Goal: Task Accomplishment & Management: Use online tool/utility

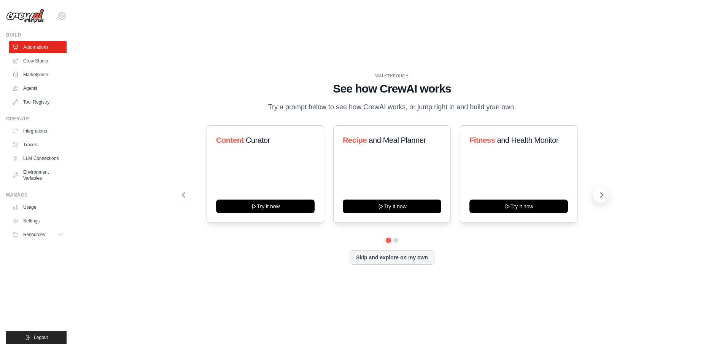
click at [598, 195] on icon at bounding box center [601, 195] width 8 height 8
click at [599, 195] on icon at bounding box center [601, 195] width 8 height 8
click at [494, 151] on h3 "Automate social media posting" at bounding box center [518, 145] width 99 height 21
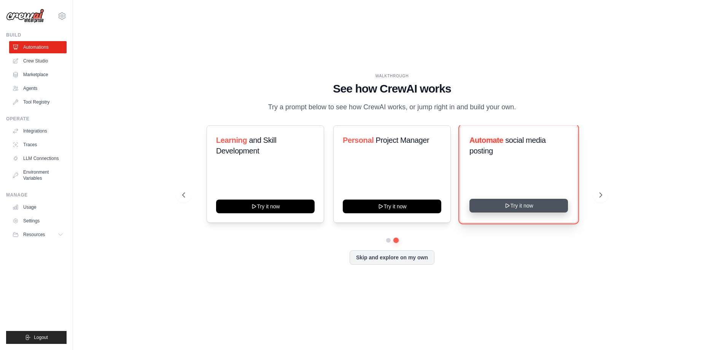
click at [541, 207] on button "Try it now" at bounding box center [518, 206] width 99 height 14
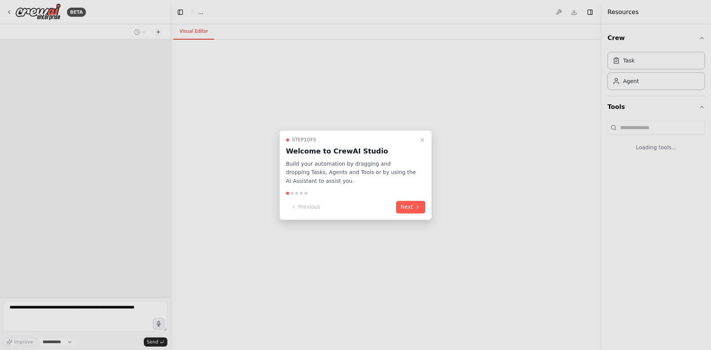
select select "****"
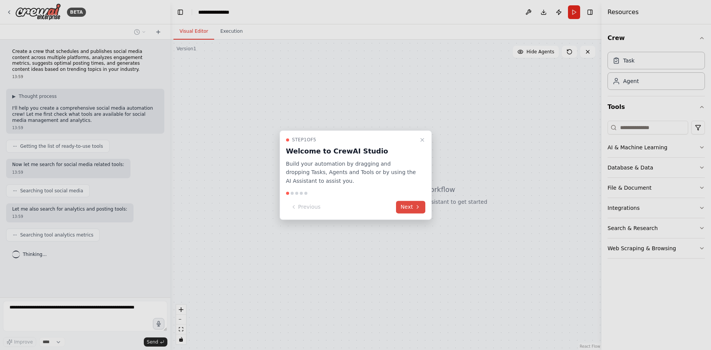
click at [407, 207] on button "Next" at bounding box center [410, 206] width 29 height 13
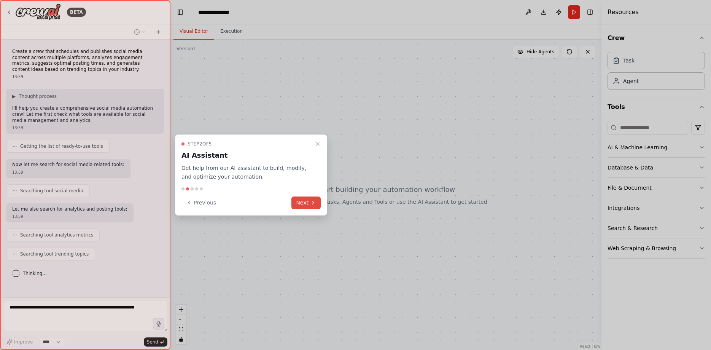
click at [309, 200] on button "Next" at bounding box center [305, 202] width 29 height 13
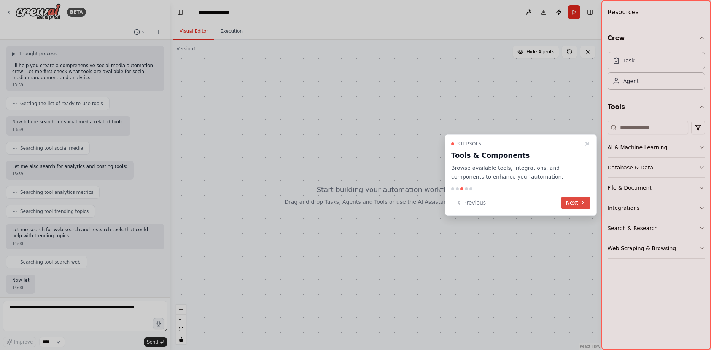
scroll to position [81, 0]
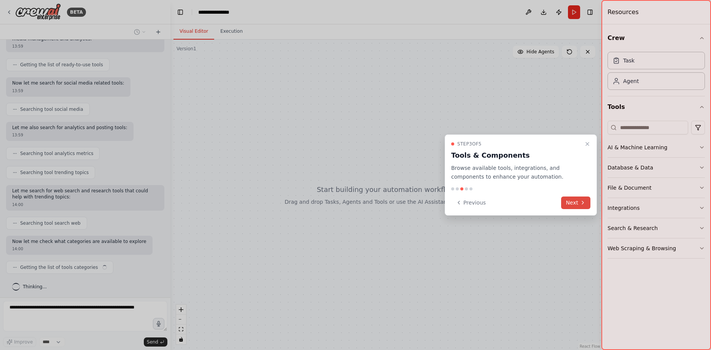
click at [581, 200] on icon at bounding box center [583, 202] width 6 height 6
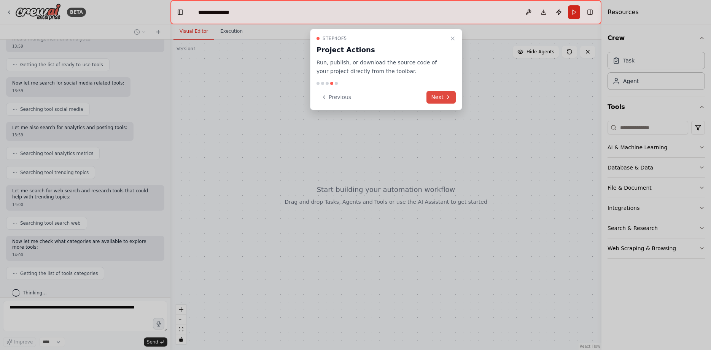
click at [442, 95] on button "Next" at bounding box center [440, 97] width 29 height 13
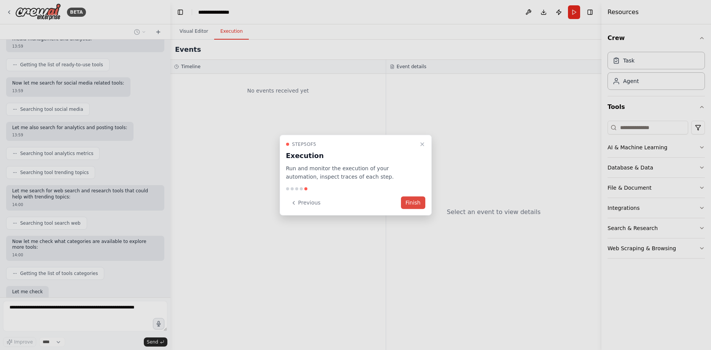
scroll to position [126, 0]
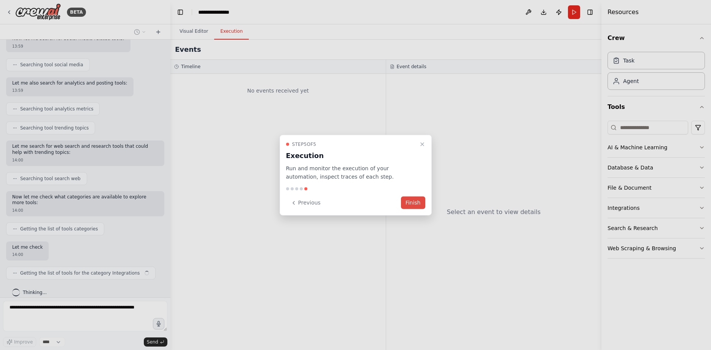
click at [412, 198] on button "Finish" at bounding box center [413, 202] width 24 height 13
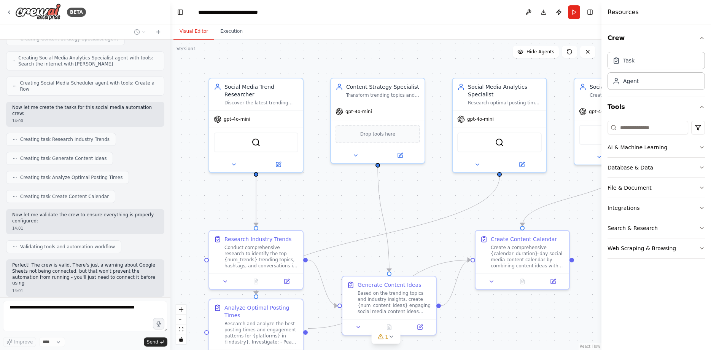
scroll to position [584, 0]
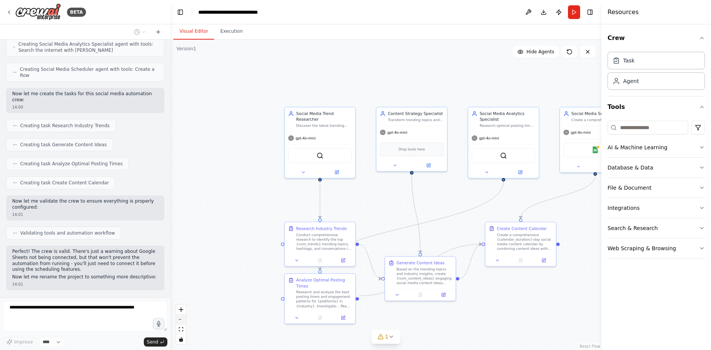
click at [180, 320] on button "zoom out" at bounding box center [181, 319] width 10 height 10
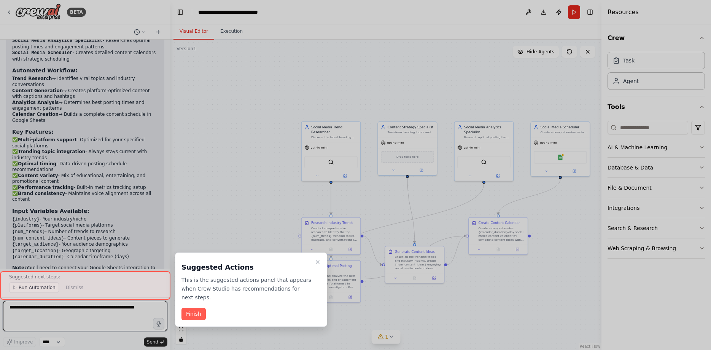
scroll to position [932, 0]
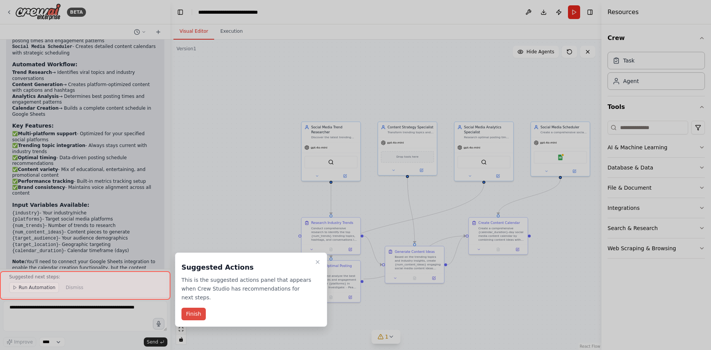
click at [188, 307] on button "Finish" at bounding box center [193, 313] width 24 height 13
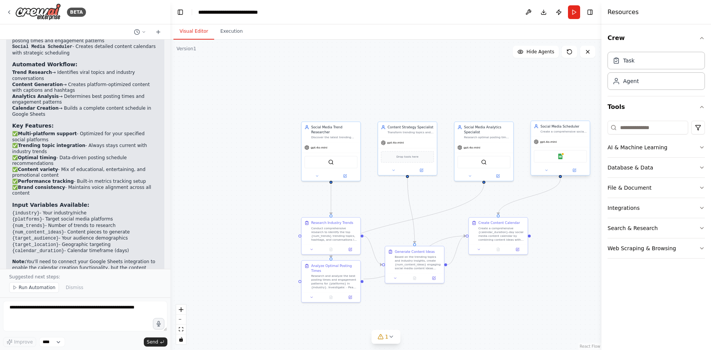
click at [568, 132] on div "Create a comprehensive social media content calendar with optimal posting sched…" at bounding box center [563, 131] width 46 height 4
